Goal: Use online tool/utility: Utilize a website feature to perform a specific function

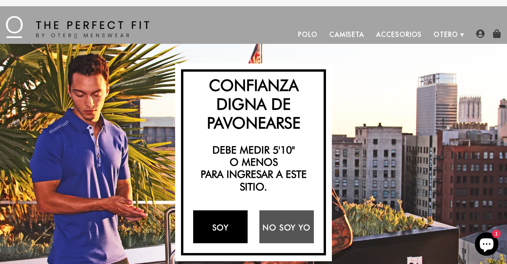
click at [214, 224] on font "Soy" at bounding box center [220, 227] width 16 height 9
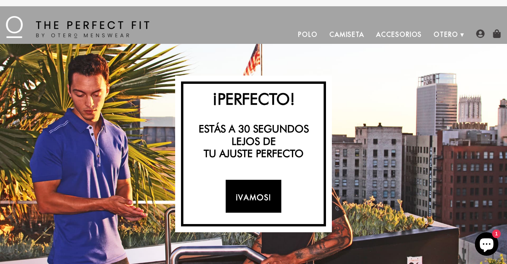
click at [251, 198] on font "¡Vamos!" at bounding box center [253, 196] width 36 height 9
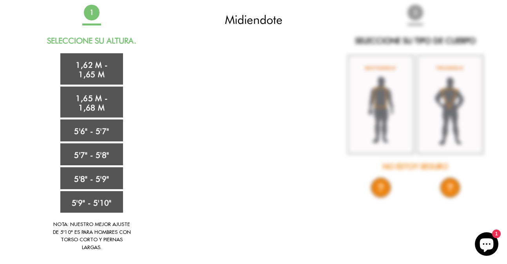
scroll to position [63, 0]
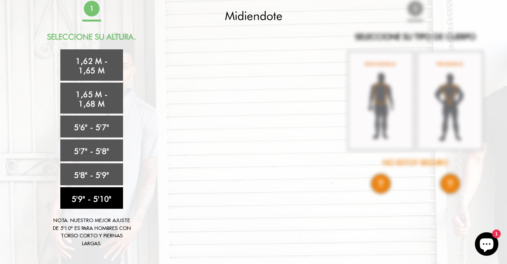
click at [101, 194] on font "5'9" - 5'10"" at bounding box center [92, 198] width 40 height 9
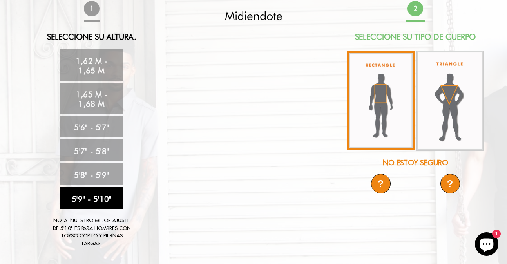
click at [373, 101] on img at bounding box center [380, 100] width 67 height 99
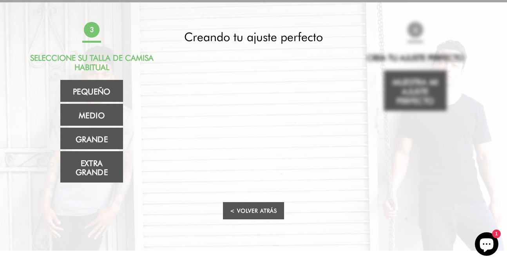
scroll to position [44, 0]
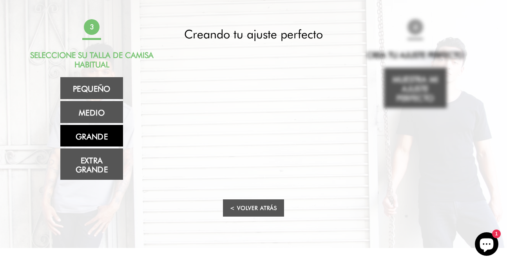
click at [94, 136] on font "Grande" at bounding box center [92, 136] width 32 height 9
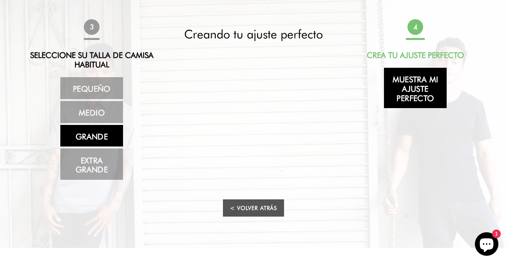
click at [420, 92] on font "Muestra mi ajuste perfecto" at bounding box center [416, 89] width 46 height 28
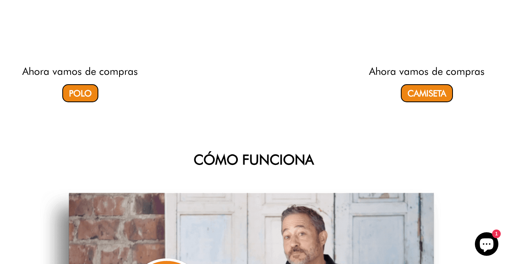
select select "59-510"
select select "L"
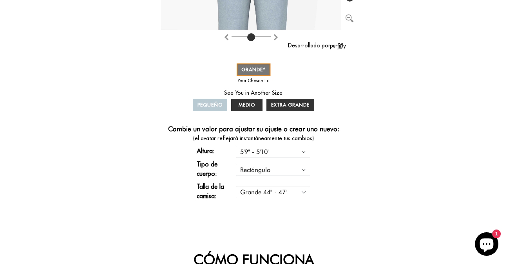
scroll to position [280, 0]
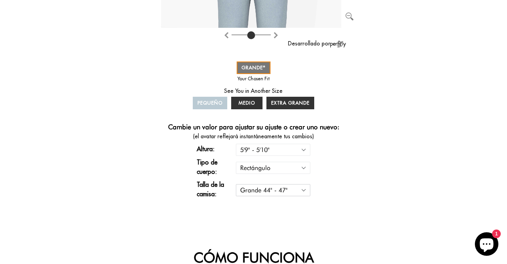
click at [308, 189] on select "Pequeño 36" - 39" Mediano 40" - 43" Grande 44" - 47" Extra grande 48" - 50"" at bounding box center [273, 190] width 74 height 12
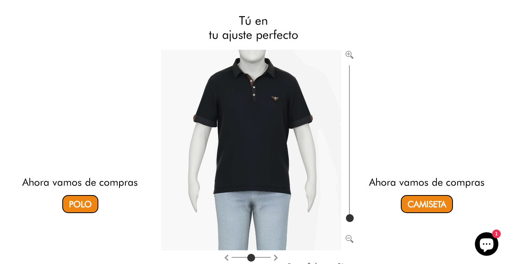
scroll to position [71, 0]
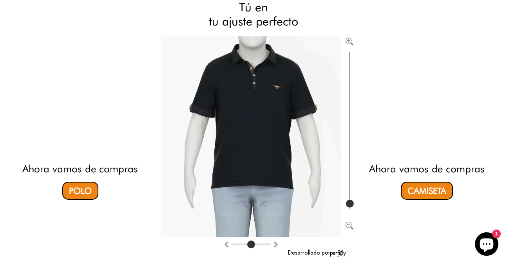
type input "100"
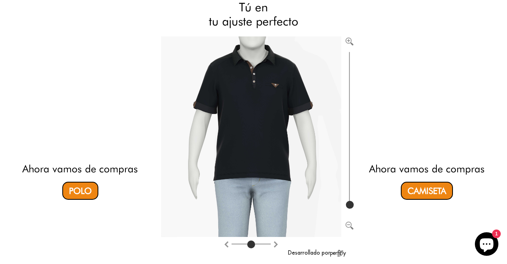
drag, startPoint x: 352, startPoint y: 204, endPoint x: 352, endPoint y: 215, distance: 11.4
click at [352, 211] on input "range" at bounding box center [349, 131] width 8 height 161
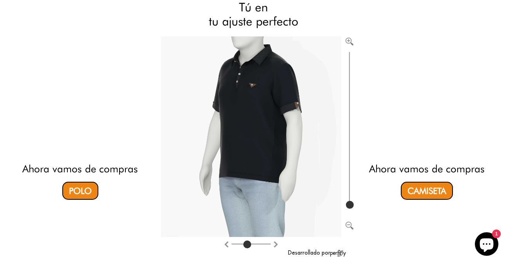
type input "4"
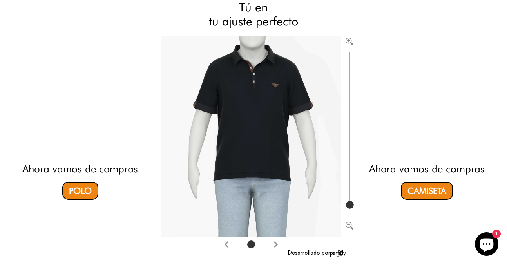
drag, startPoint x: 251, startPoint y: 246, endPoint x: 251, endPoint y: 239, distance: 7.1
click at [251, 245] on input "range" at bounding box center [251, 245] width 39 height 1
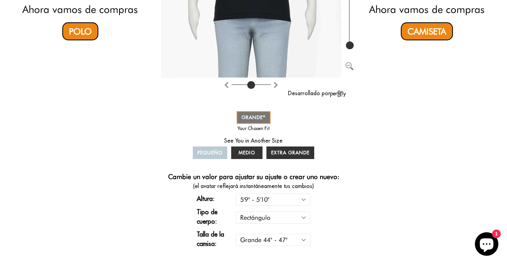
scroll to position [231, 0]
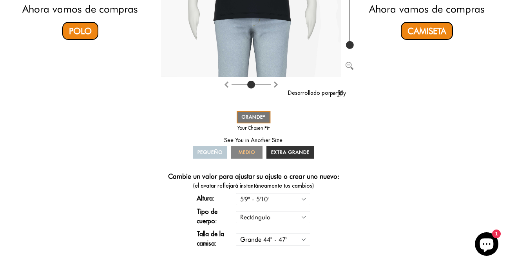
click at [247, 150] on font "MEDIO" at bounding box center [247, 152] width 16 height 6
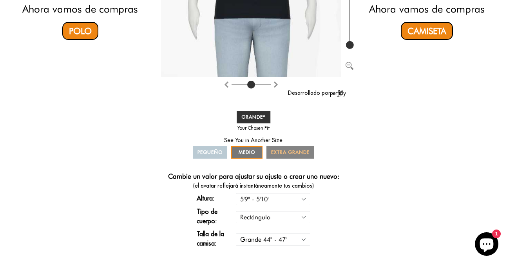
click at [286, 148] on link "EXTRA GRANDE" at bounding box center [290, 152] width 48 height 13
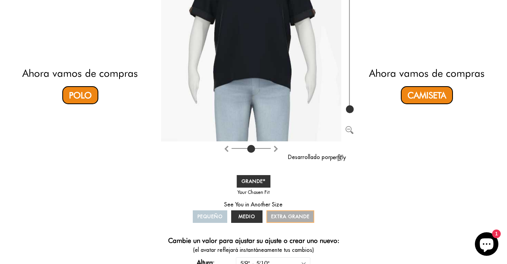
scroll to position [171, 0]
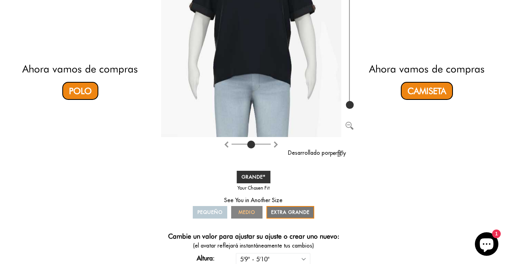
click at [249, 214] on font "MEDIO" at bounding box center [247, 212] width 16 height 6
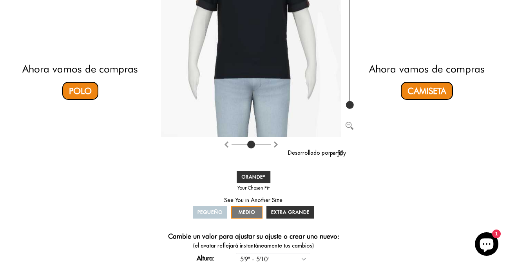
click at [212, 216] on link "PEQUEÑO" at bounding box center [210, 212] width 34 height 13
click at [252, 209] on font "MEDIO" at bounding box center [247, 212] width 16 height 6
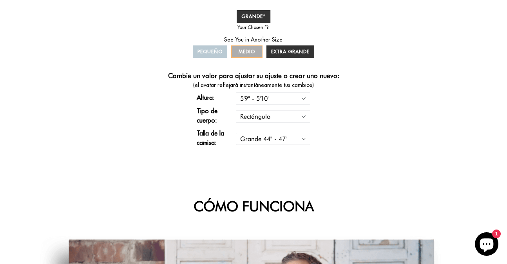
scroll to position [337, 0]
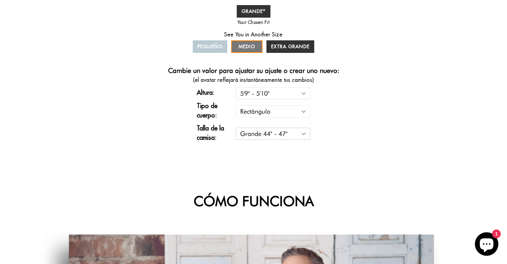
click at [308, 132] on select "Pequeño 36" - 39" Mediano 40" - 43" Grande 44" - 47" Extra grande 48" - 50"" at bounding box center [273, 134] width 74 height 12
select select "M"
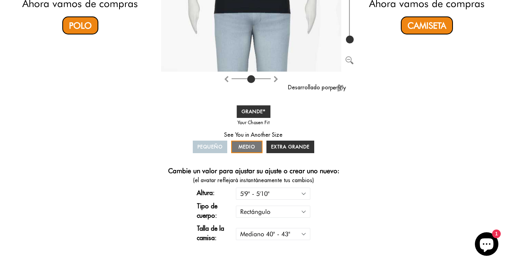
select select "59-510"
select select "M"
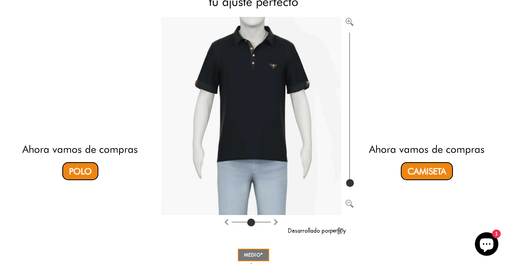
scroll to position [92, 0]
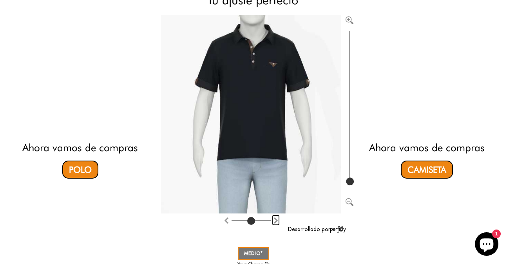
click at [275, 222] on img "Girar en sentido antihorario" at bounding box center [276, 220] width 6 height 6
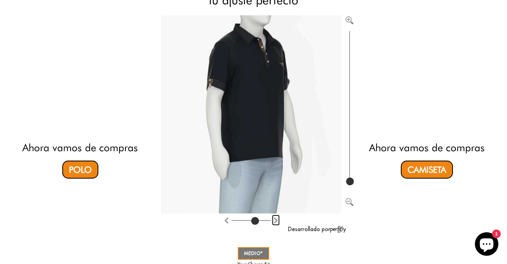
click at [275, 222] on img "Girar en sentido antihorario" at bounding box center [276, 220] width 6 height 6
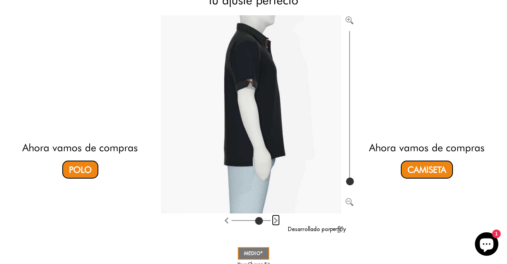
click at [275, 222] on img "Girar en sentido antihorario" at bounding box center [276, 220] width 6 height 6
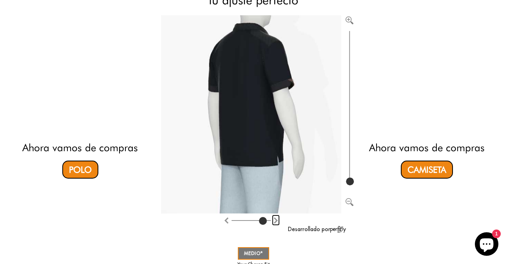
click at [275, 222] on img "Girar en sentido antihorario" at bounding box center [276, 220] width 6 height 6
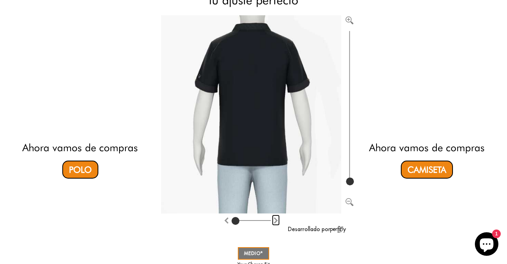
click at [275, 222] on img "Girar en sentido antihorario" at bounding box center [276, 220] width 6 height 6
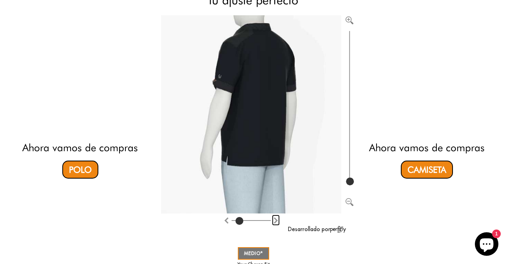
click at [275, 222] on img "Girar en sentido antihorario" at bounding box center [276, 220] width 6 height 6
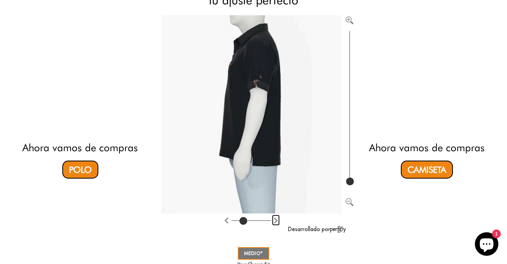
click at [275, 222] on img "Girar en sentido antihorario" at bounding box center [276, 220] width 6 height 6
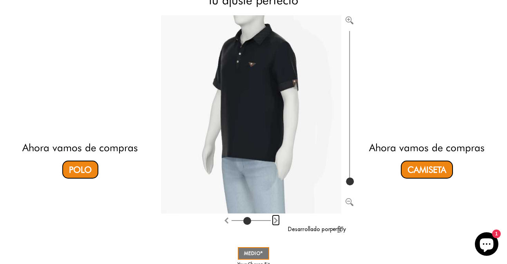
click at [275, 222] on img "Girar en sentido antihorario" at bounding box center [276, 220] width 6 height 6
type input "4"
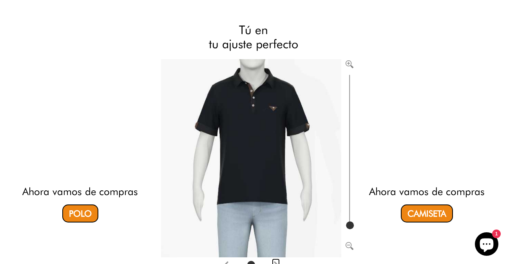
scroll to position [0, 0]
